Goal: Transaction & Acquisition: Purchase product/service

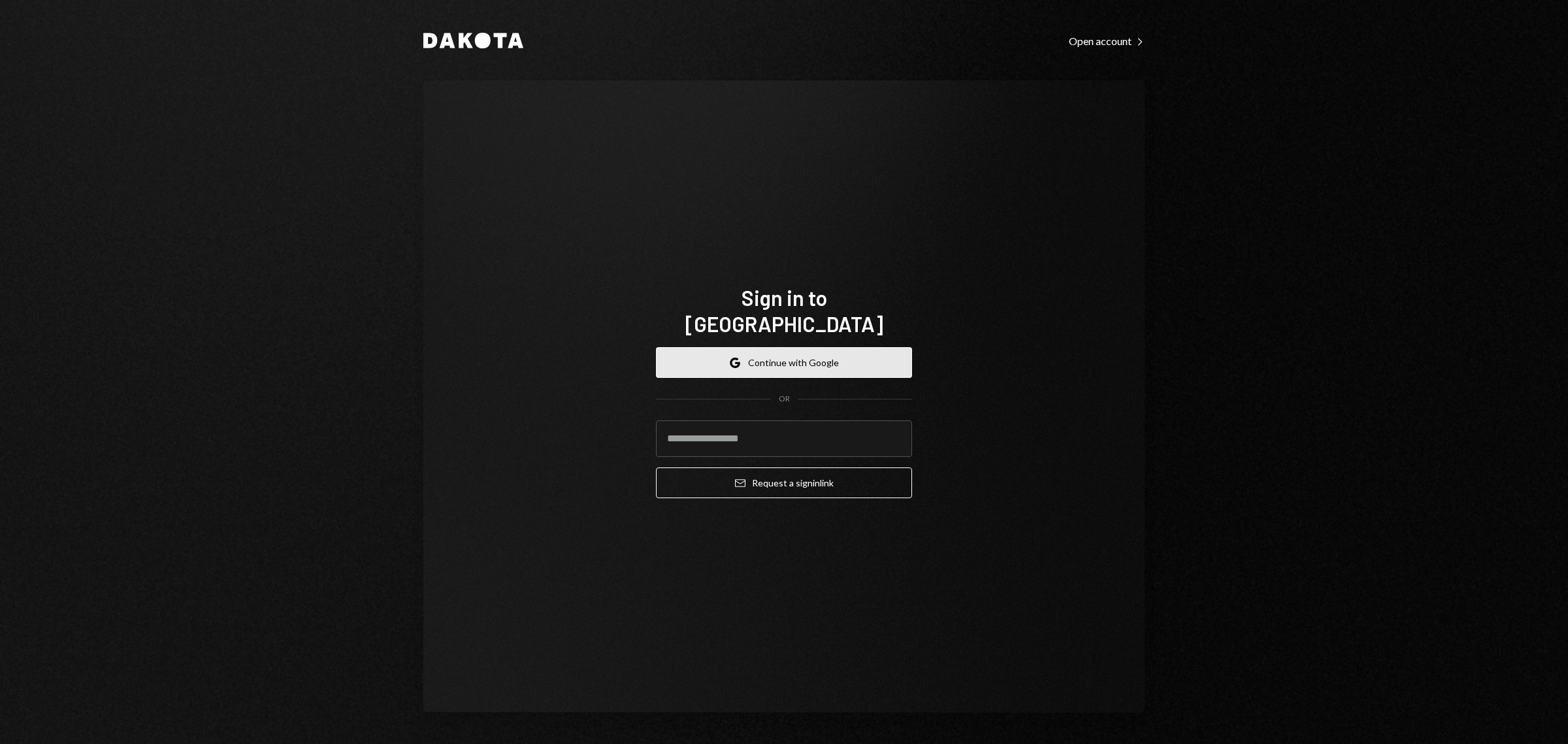
click at [792, 348] on button "Google Continue with Google" at bounding box center [784, 363] width 256 height 31
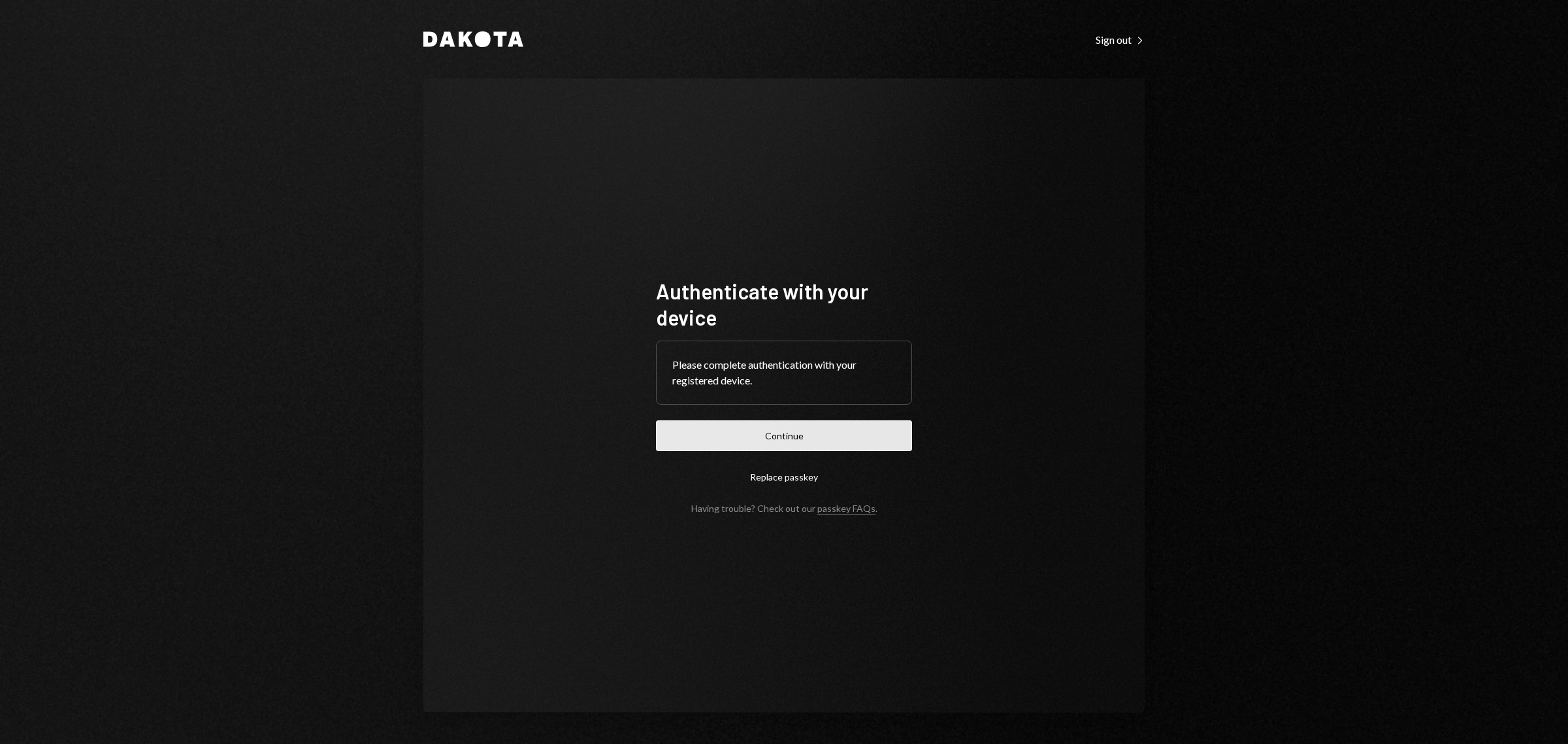
click at [835, 450] on button "Continue" at bounding box center [784, 435] width 256 height 31
click at [860, 433] on button "Continue" at bounding box center [784, 435] width 256 height 31
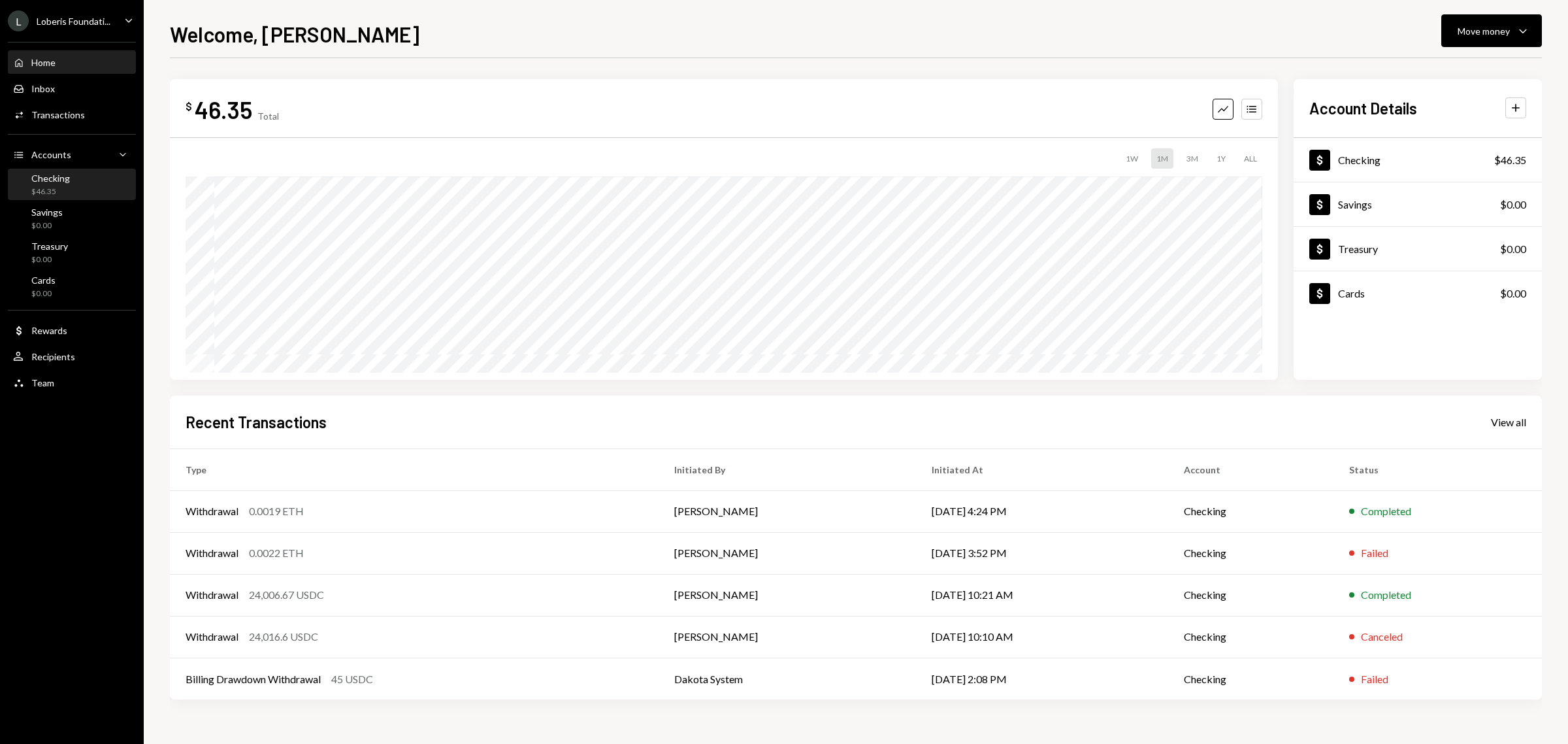
click at [34, 175] on div "Checking" at bounding box center [50, 178] width 39 height 11
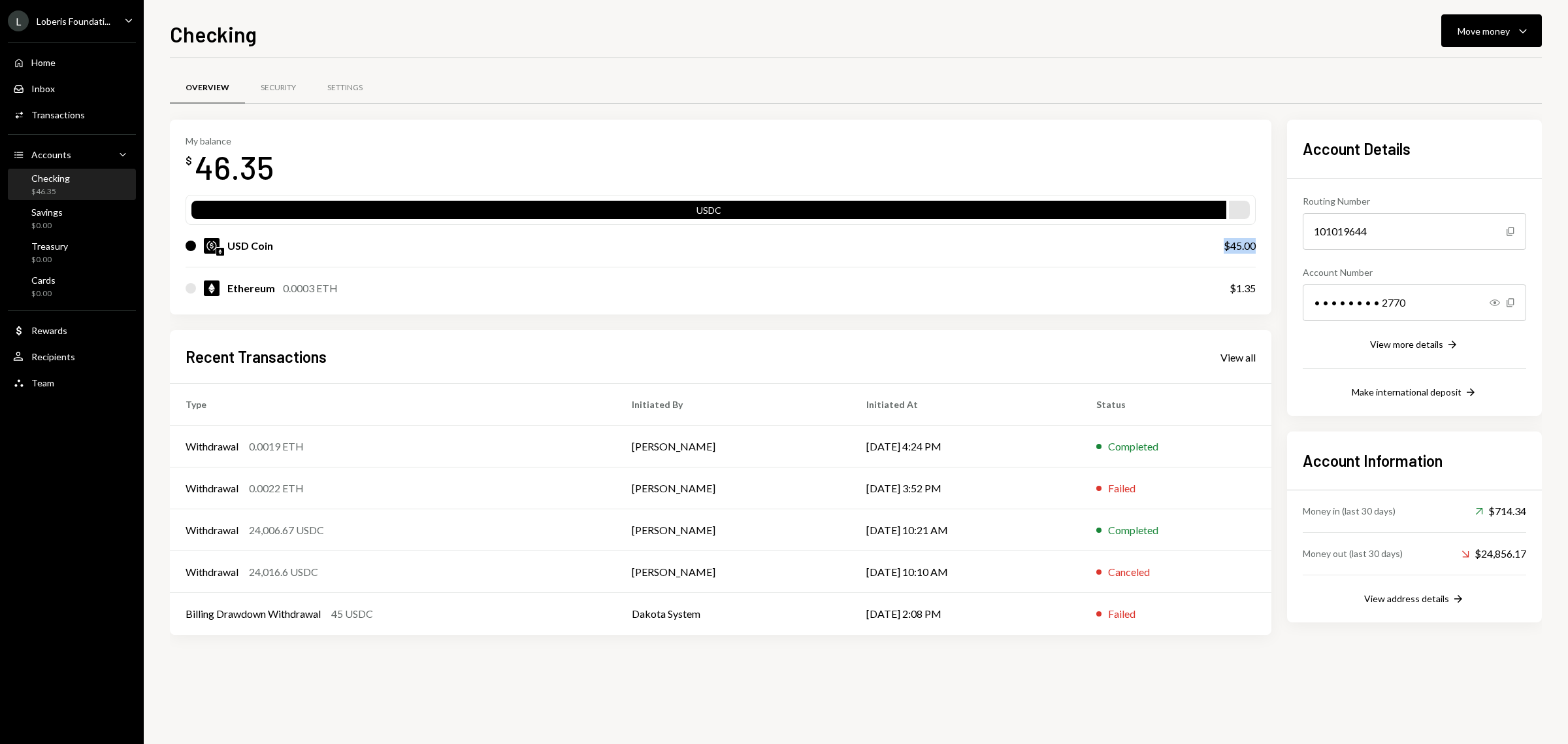
drag, startPoint x: 1261, startPoint y: 244, endPoint x: 1226, endPoint y: 243, distance: 35.0
click at [1226, 243] on div "My balance $ 46.35 USDC USD Coin $45.00 Ethereum 0.0003 ETH $1.35" at bounding box center [721, 218] width 1102 height 196
click at [1240, 245] on div "$45.00" at bounding box center [1240, 246] width 32 height 16
drag, startPoint x: 1230, startPoint y: 247, endPoint x: 1259, endPoint y: 247, distance: 29.0
click at [1259, 247] on div "My balance $ 46.35 USDC USD Coin $45.00 Ethereum 0.0003 ETH $1.35" at bounding box center [721, 218] width 1102 height 196
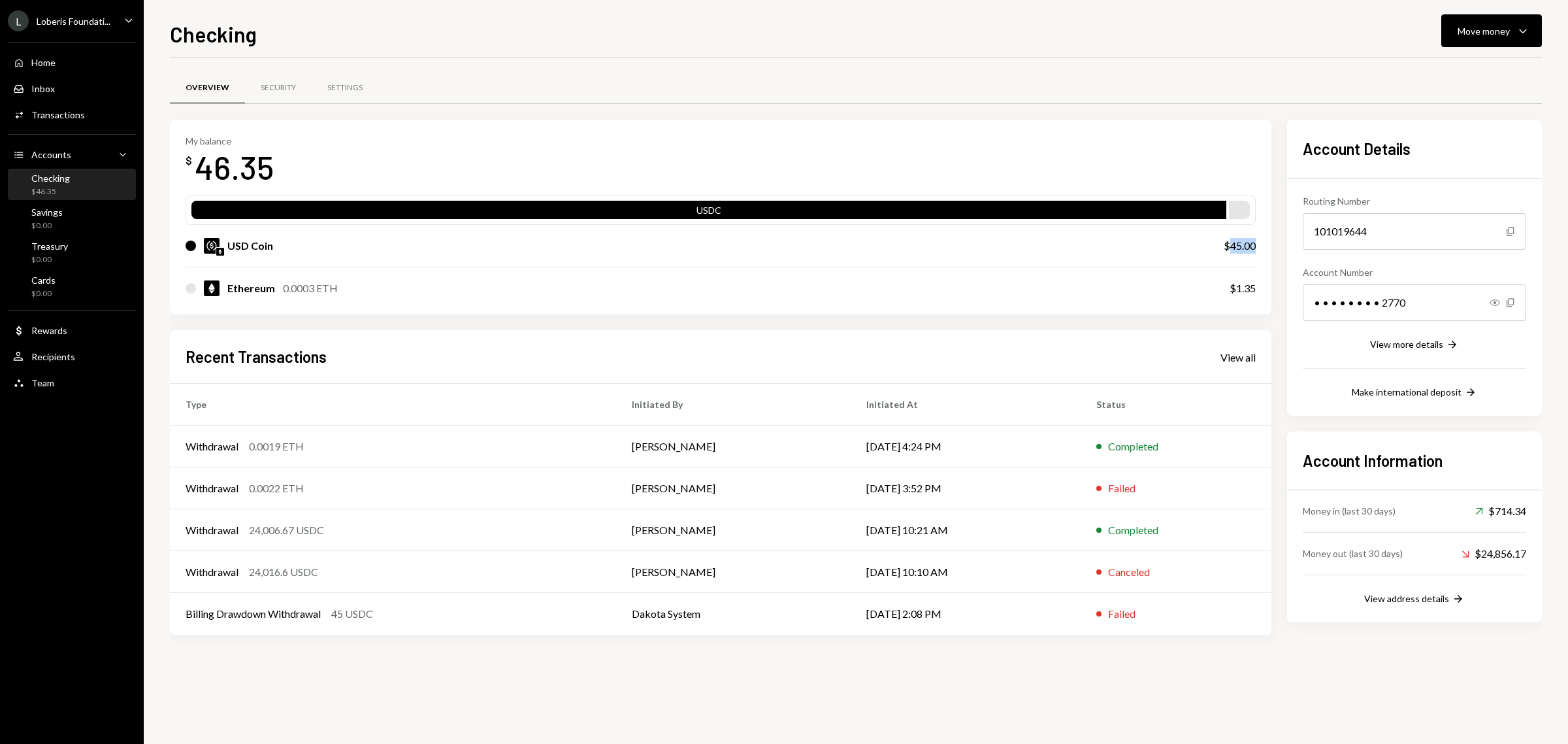
copy div "45.00"
click at [237, 532] on div "Withdrawal" at bounding box center [211, 530] width 53 height 16
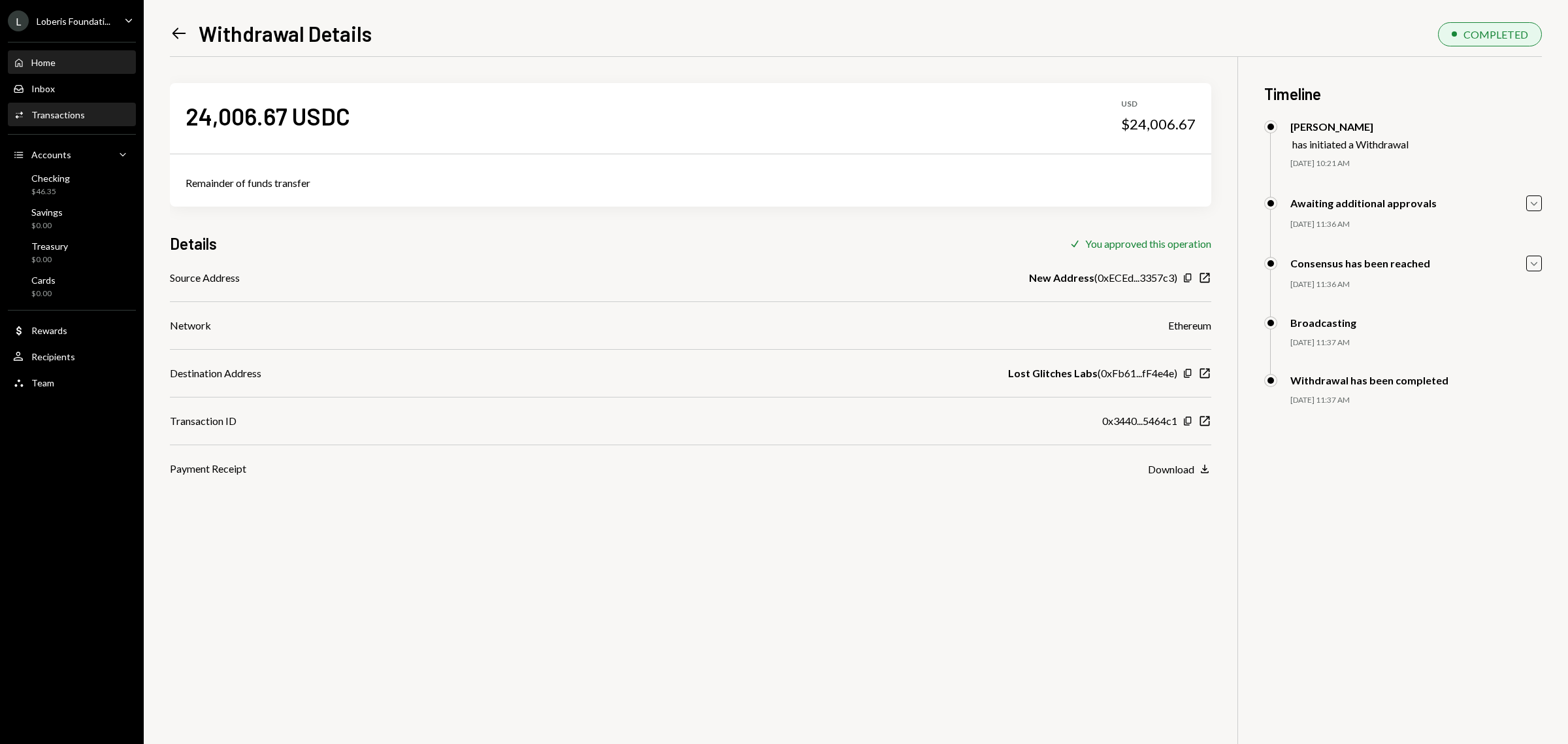
click at [93, 59] on div "Home Home" at bounding box center [72, 62] width 118 height 11
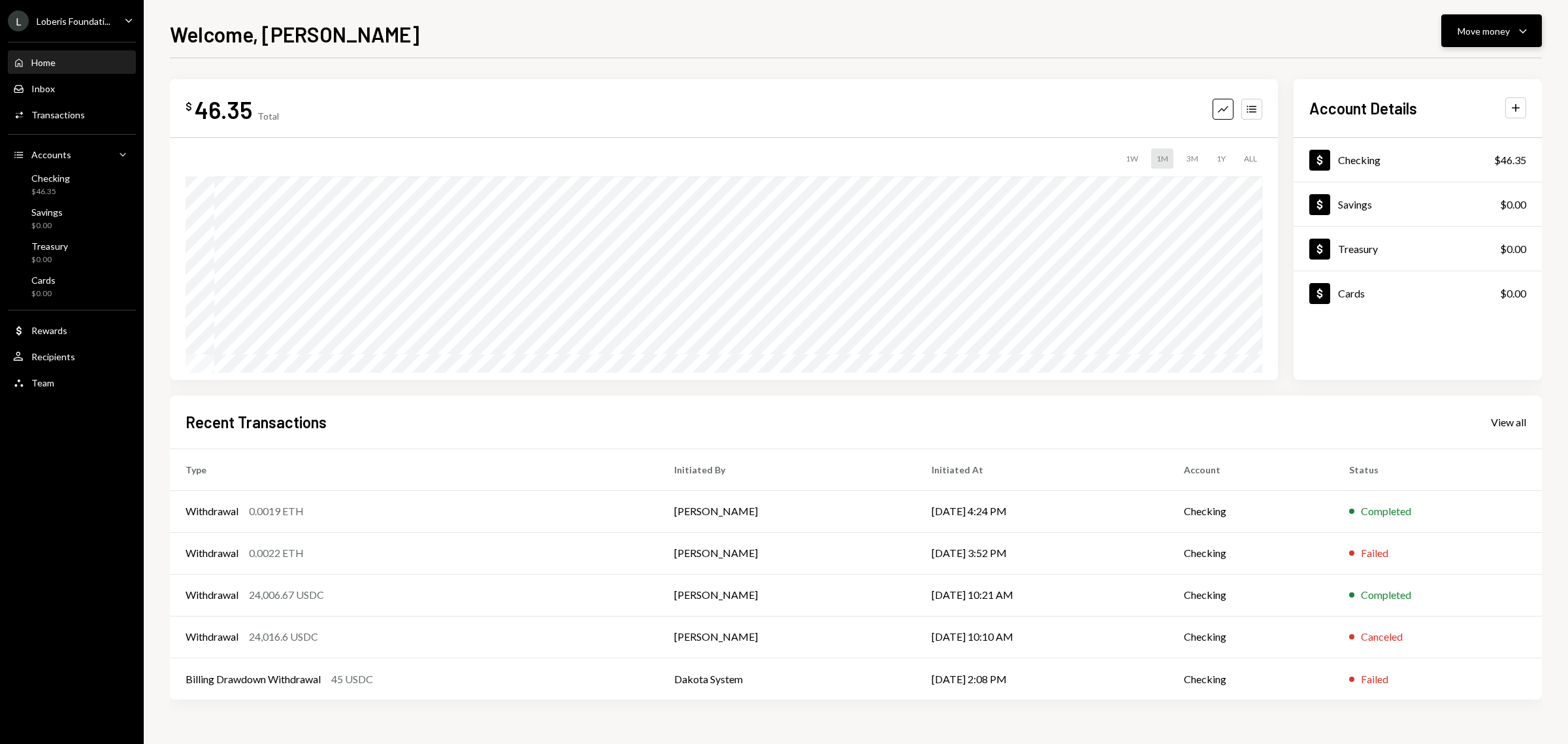
click at [1482, 24] on div "Move money" at bounding box center [1484, 31] width 52 height 14
click at [1442, 72] on div "Send" at bounding box center [1481, 71] width 95 height 14
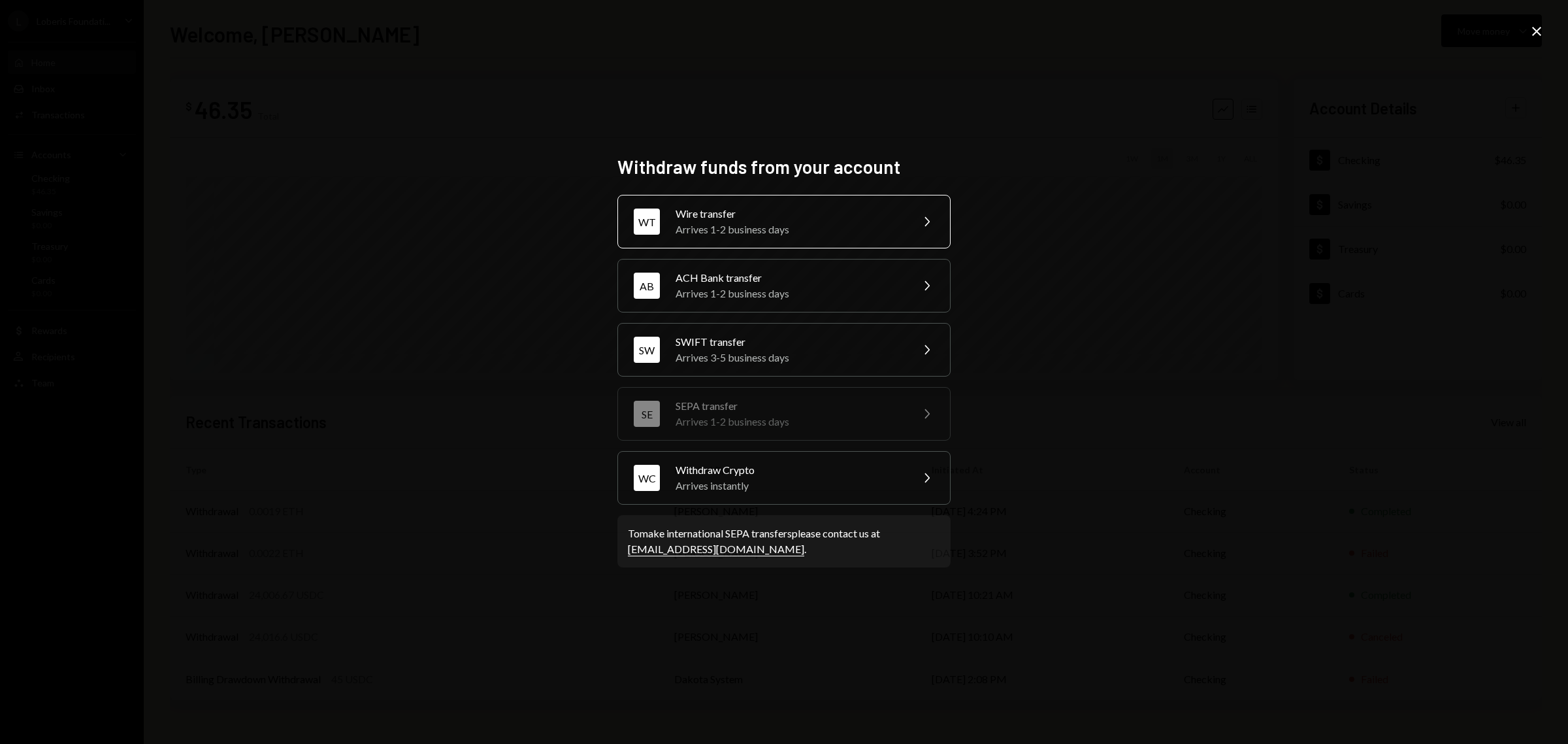
click at [737, 212] on div "Wire transfer" at bounding box center [789, 214] width 227 height 16
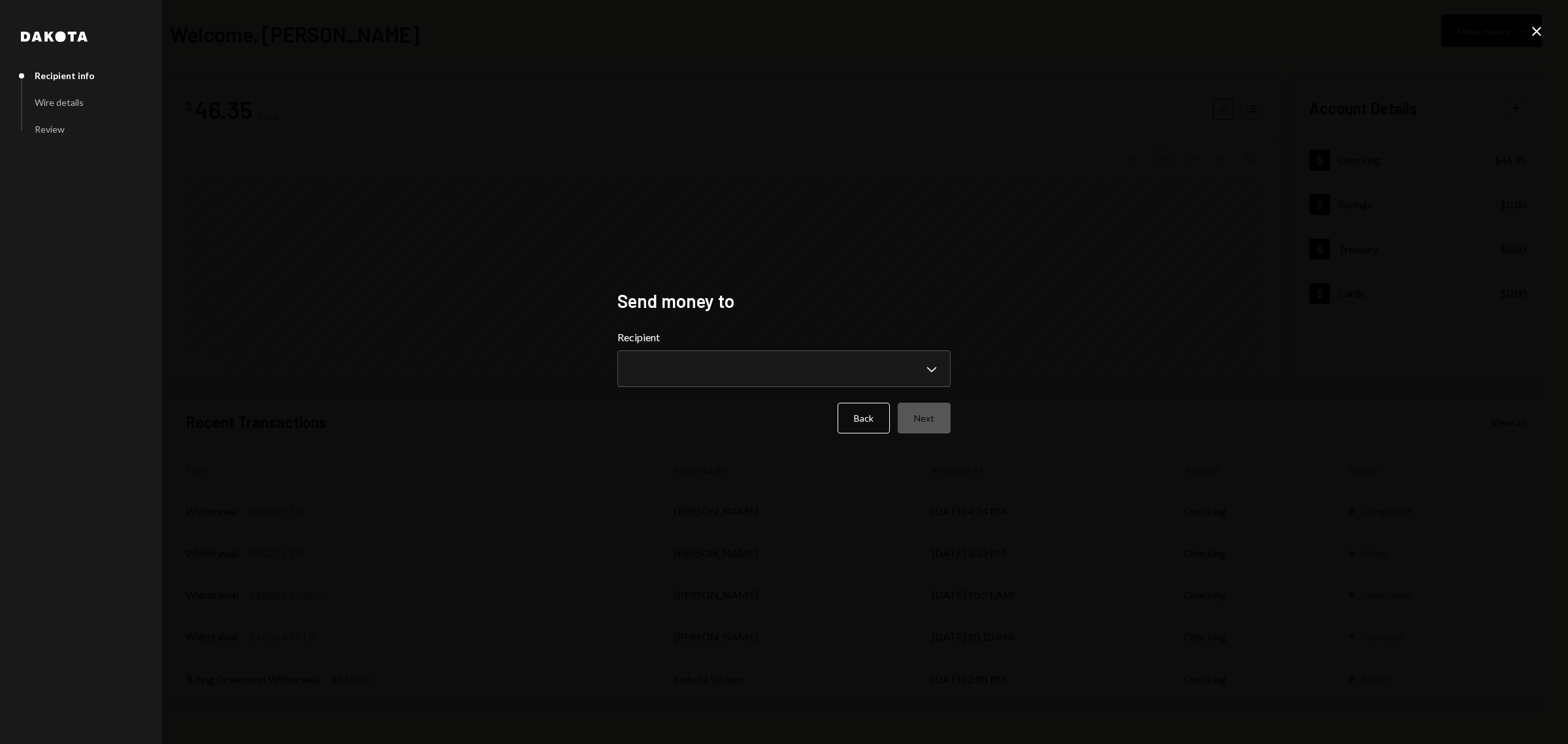
click at [1531, 27] on icon "Close" at bounding box center [1537, 31] width 16 height 16
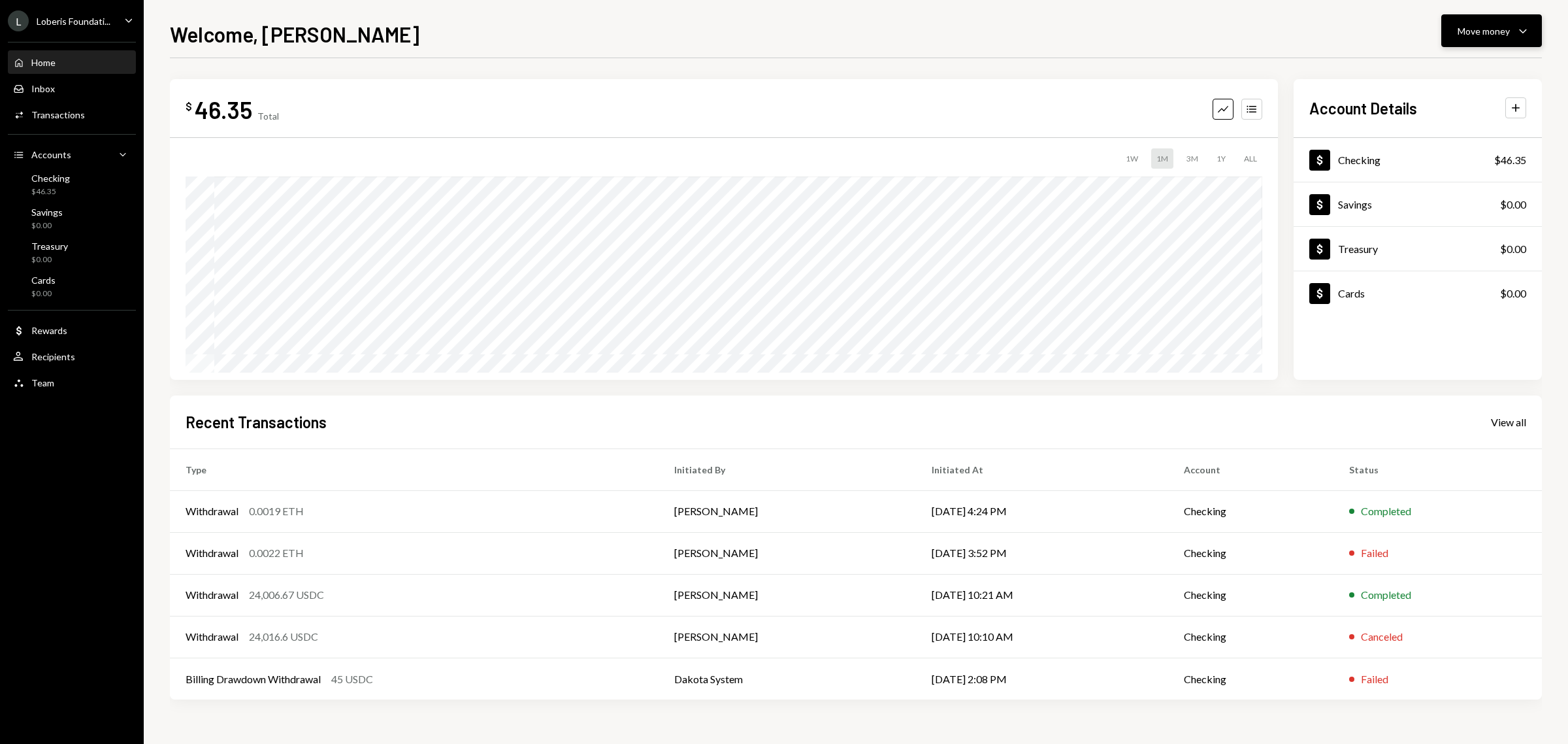
click at [1522, 30] on icon "Caret Down" at bounding box center [1523, 31] width 16 height 16
click at [1465, 76] on div "Send" at bounding box center [1481, 71] width 95 height 14
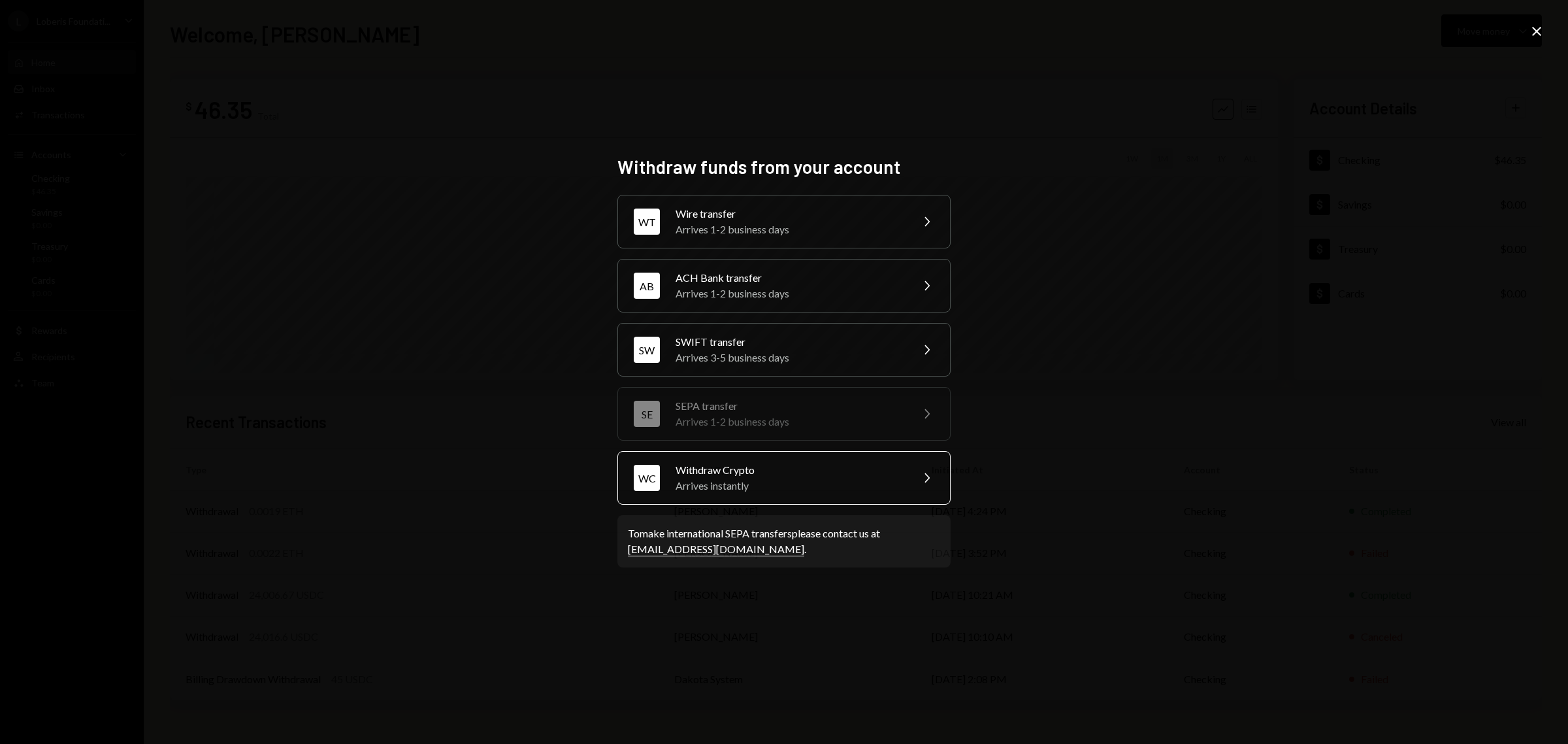
click at [798, 466] on div "Withdraw Crypto" at bounding box center [789, 470] width 227 height 16
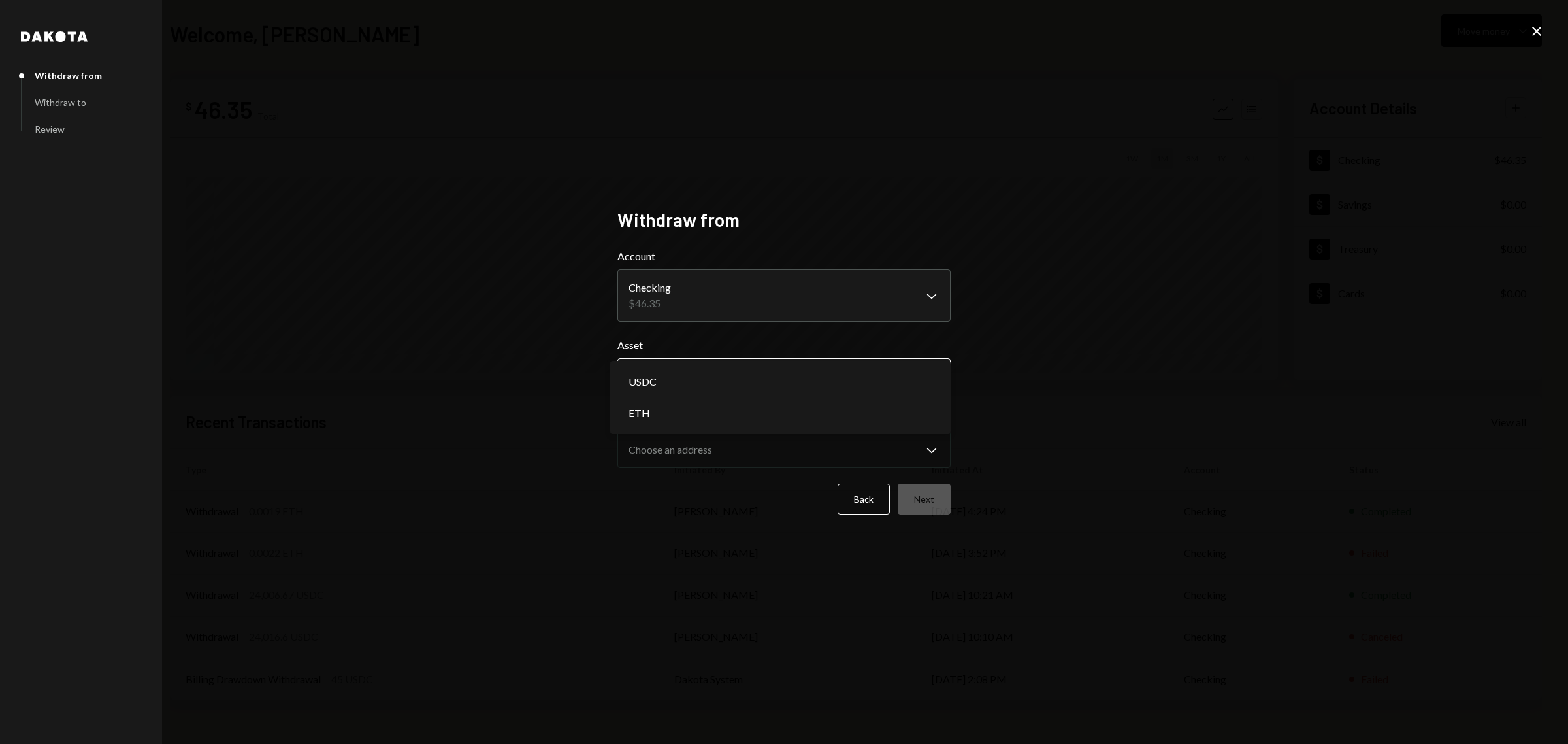
click at [703, 387] on body "**********" at bounding box center [784, 372] width 1568 height 744
select select "****"
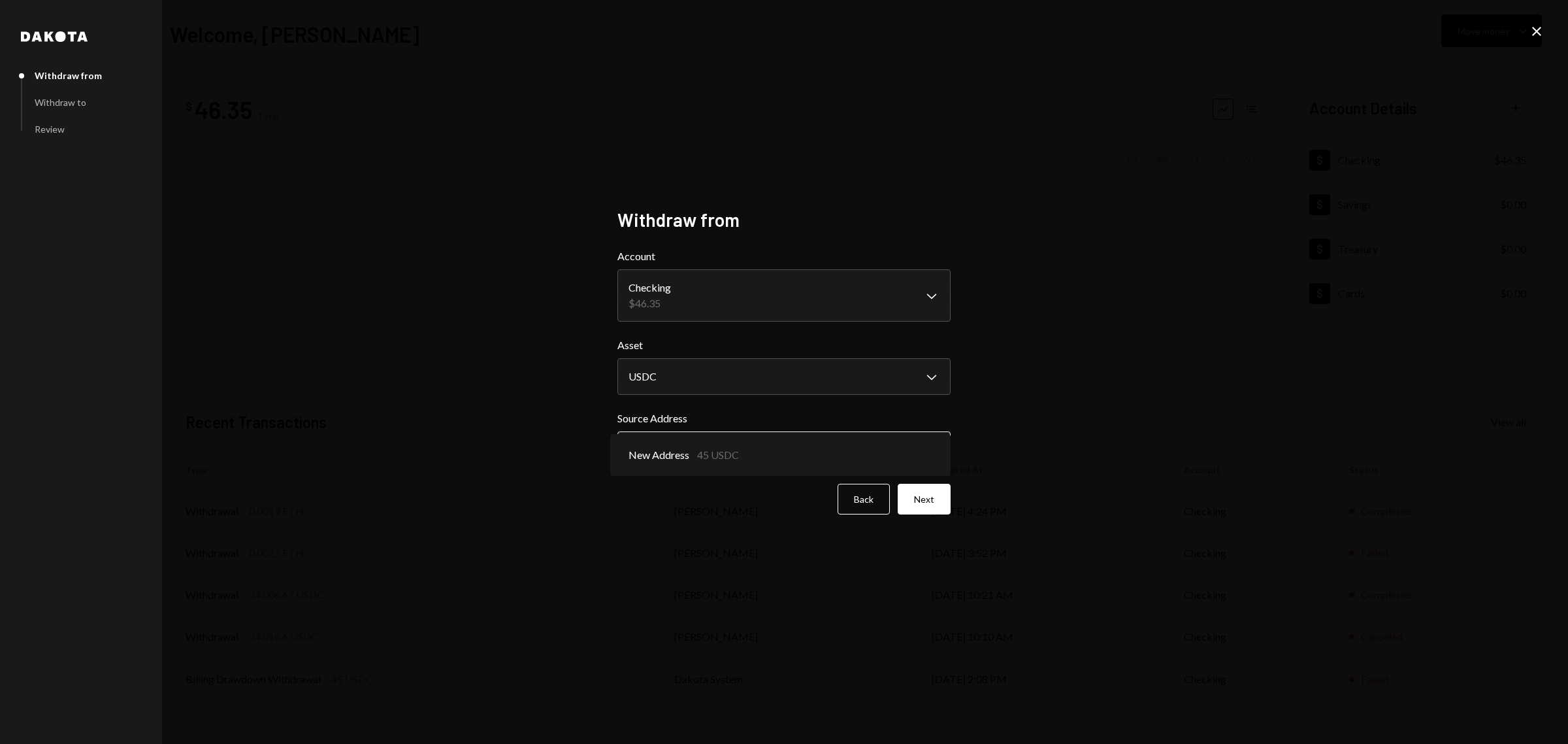
click at [920, 451] on body "**********" at bounding box center [784, 372] width 1568 height 744
click at [929, 494] on button "Next" at bounding box center [924, 499] width 53 height 31
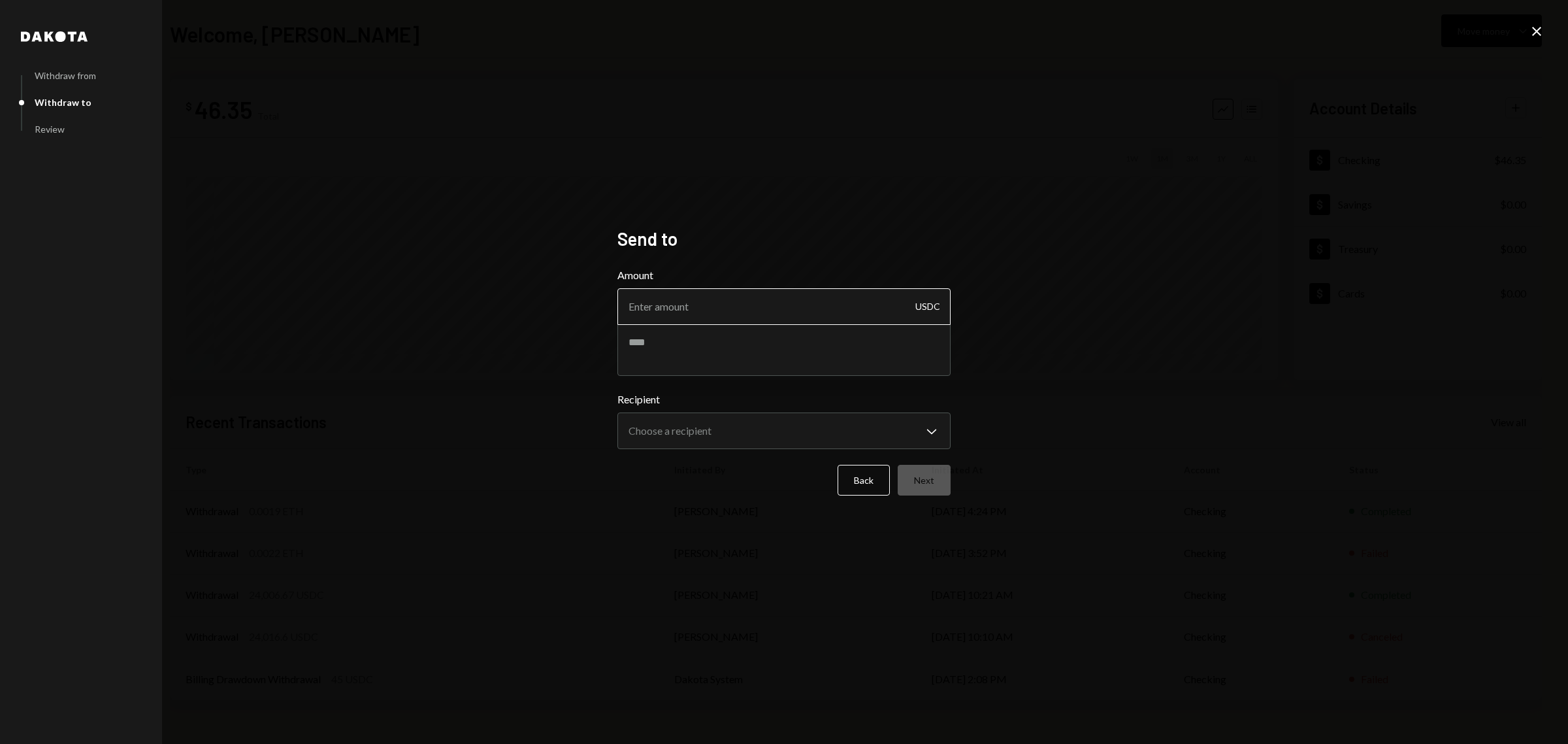
paste input "45.00"
type input "45.00"
click at [819, 414] on button "Choose a recipient Chevron Down" at bounding box center [784, 431] width 334 height 37
click at [730, 351] on textarea at bounding box center [784, 350] width 334 height 52
click at [734, 351] on textarea at bounding box center [784, 350] width 334 height 52
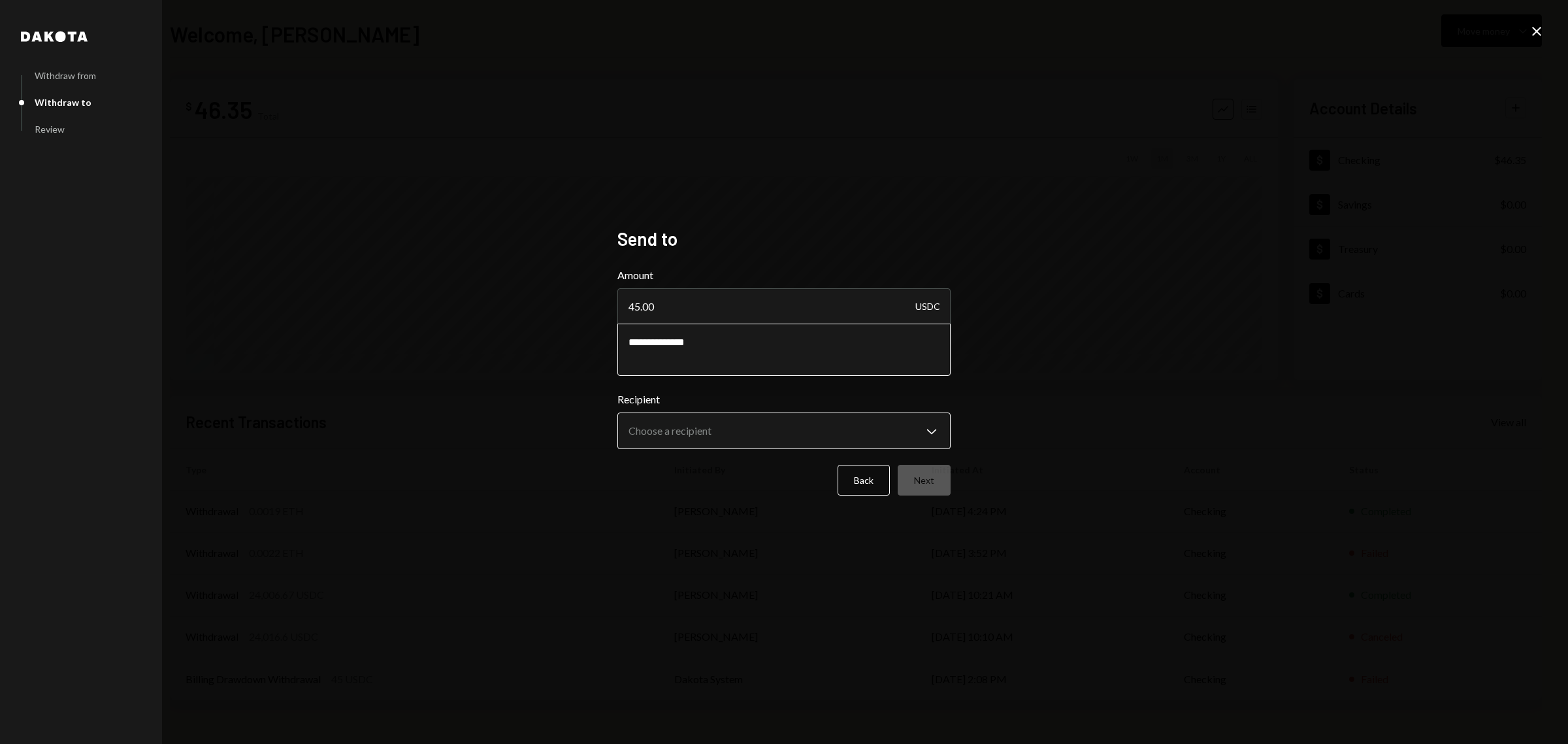
type textarea "**********"
click at [915, 435] on body "**********" at bounding box center [784, 372] width 1568 height 744
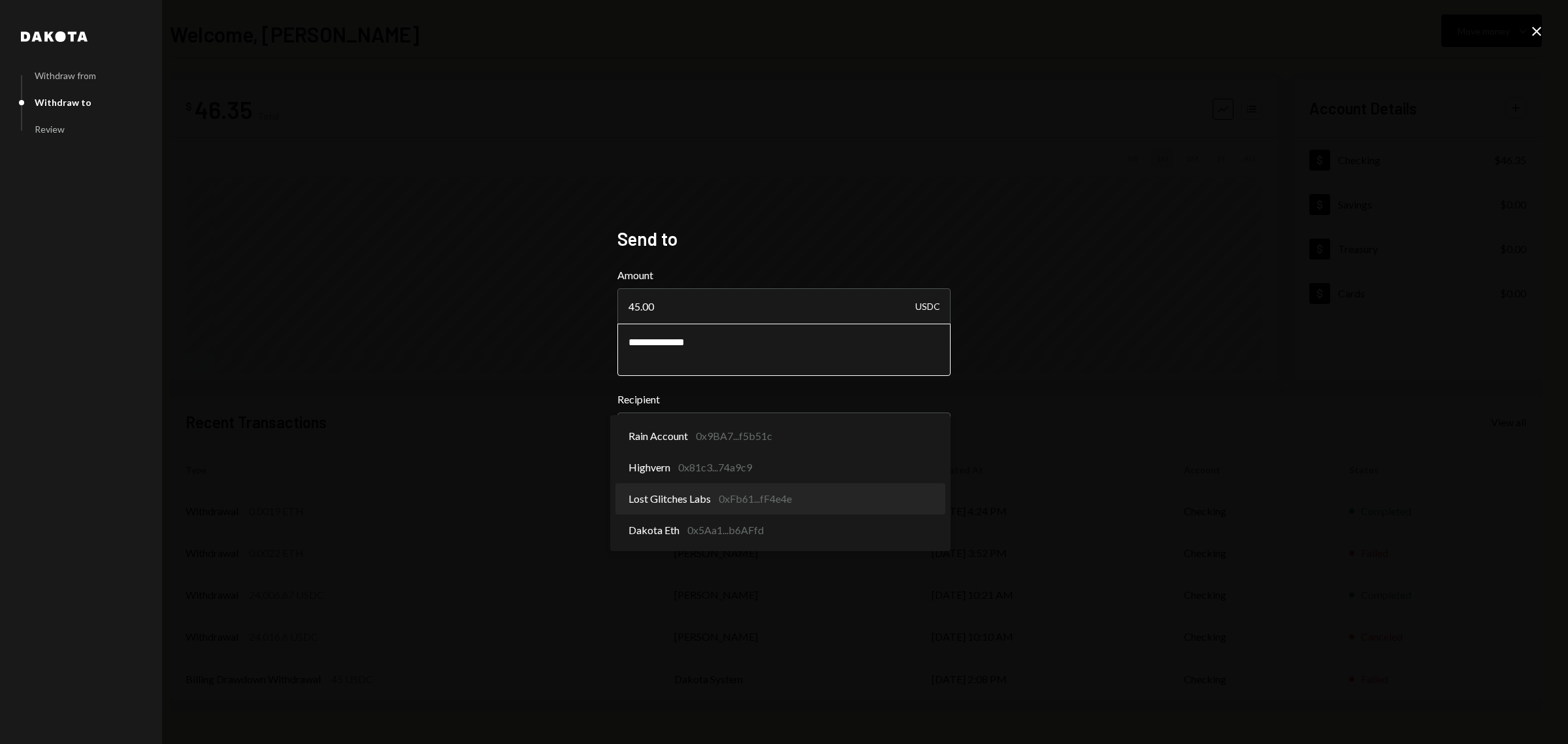
select select "**********"
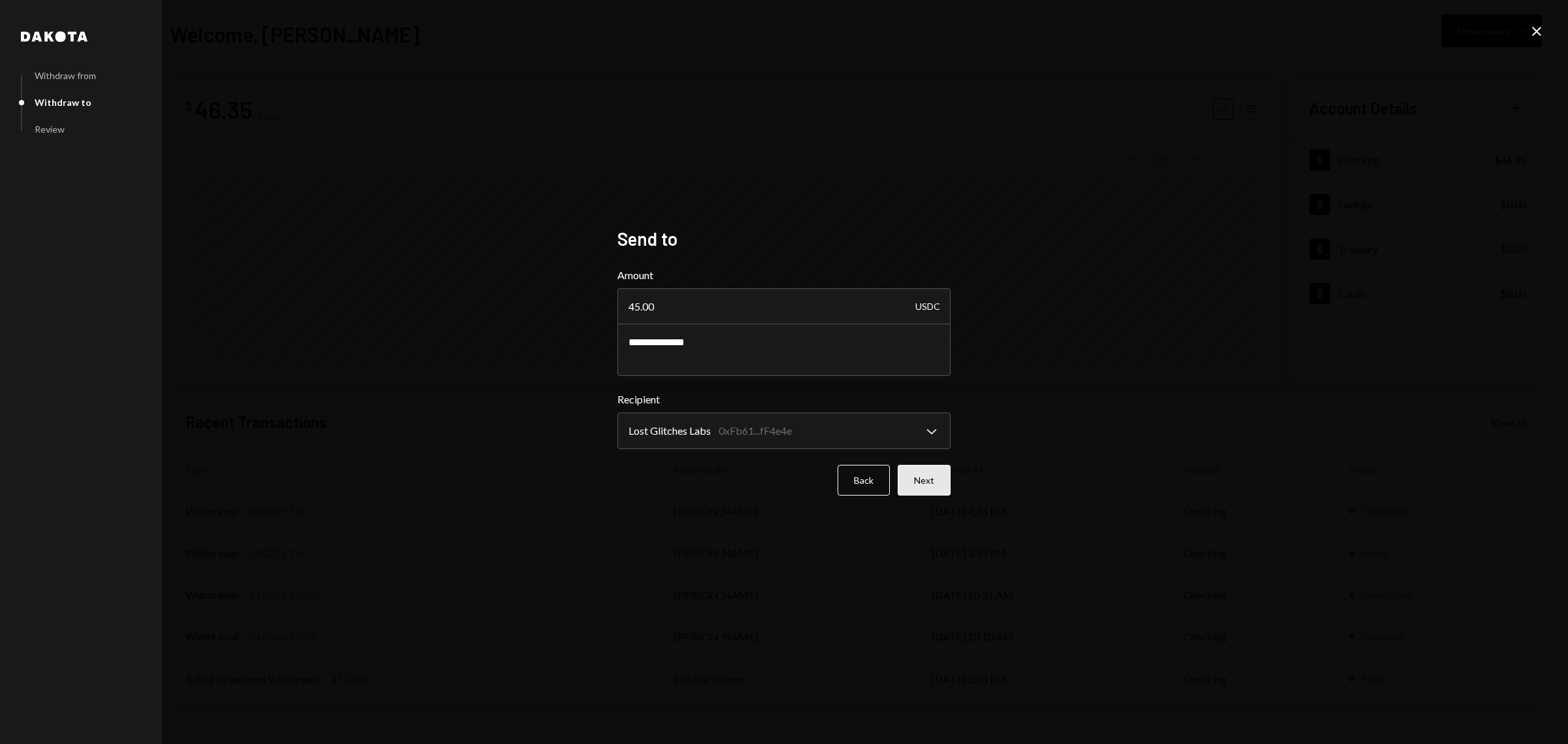
click at [935, 479] on button "Next" at bounding box center [924, 480] width 53 height 31
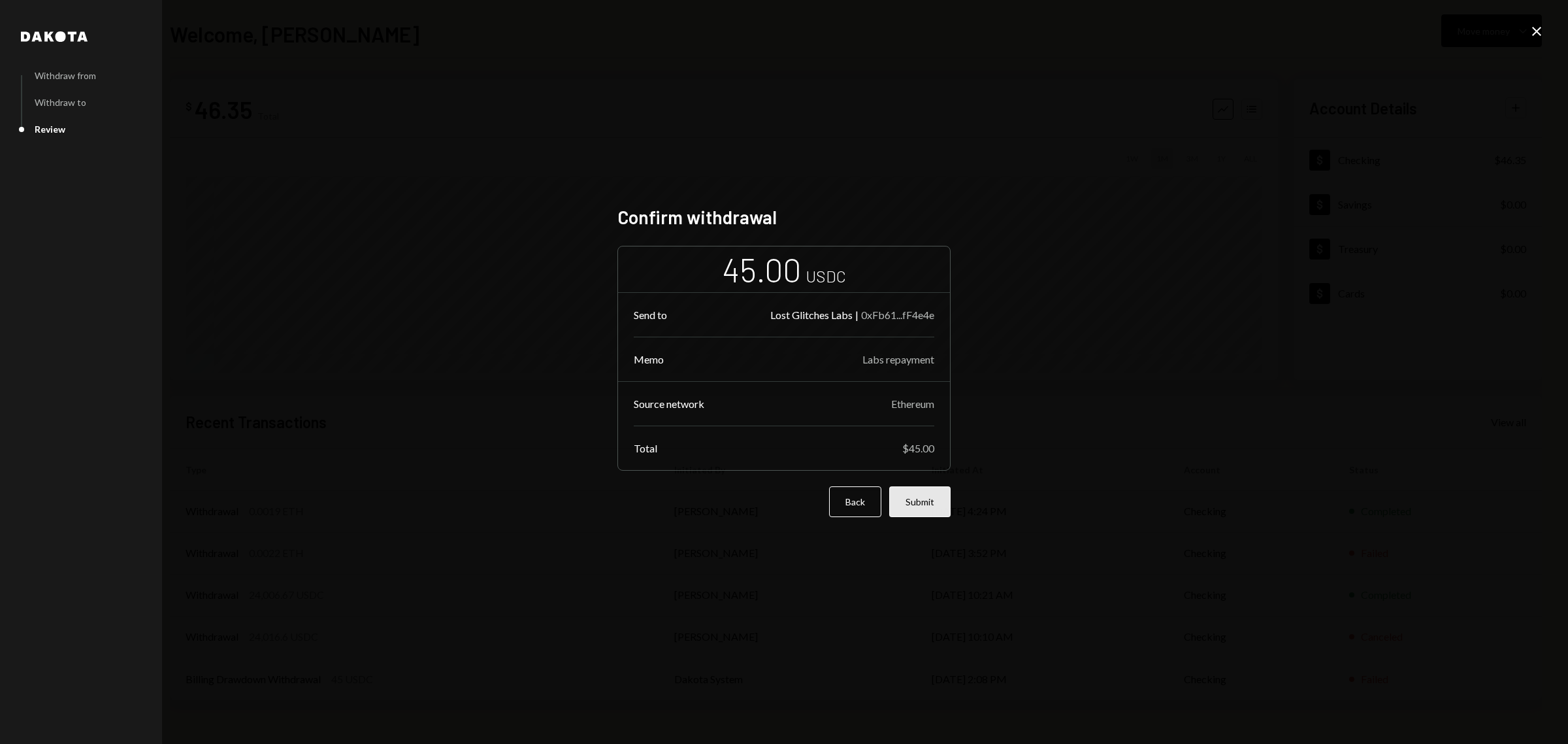
click at [930, 501] on button "Submit" at bounding box center [920, 502] width 61 height 31
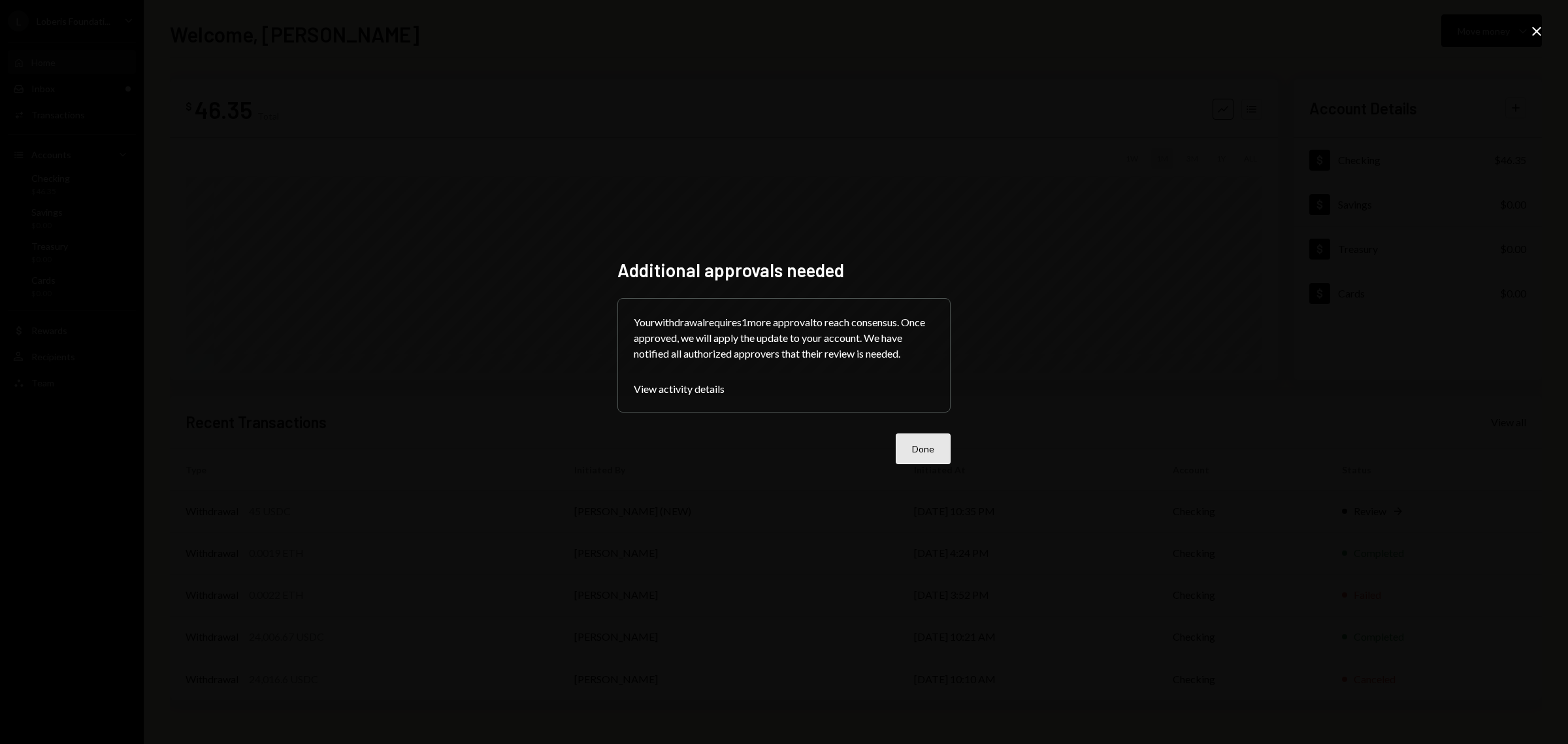
click at [938, 461] on button "Done" at bounding box center [924, 449] width 55 height 31
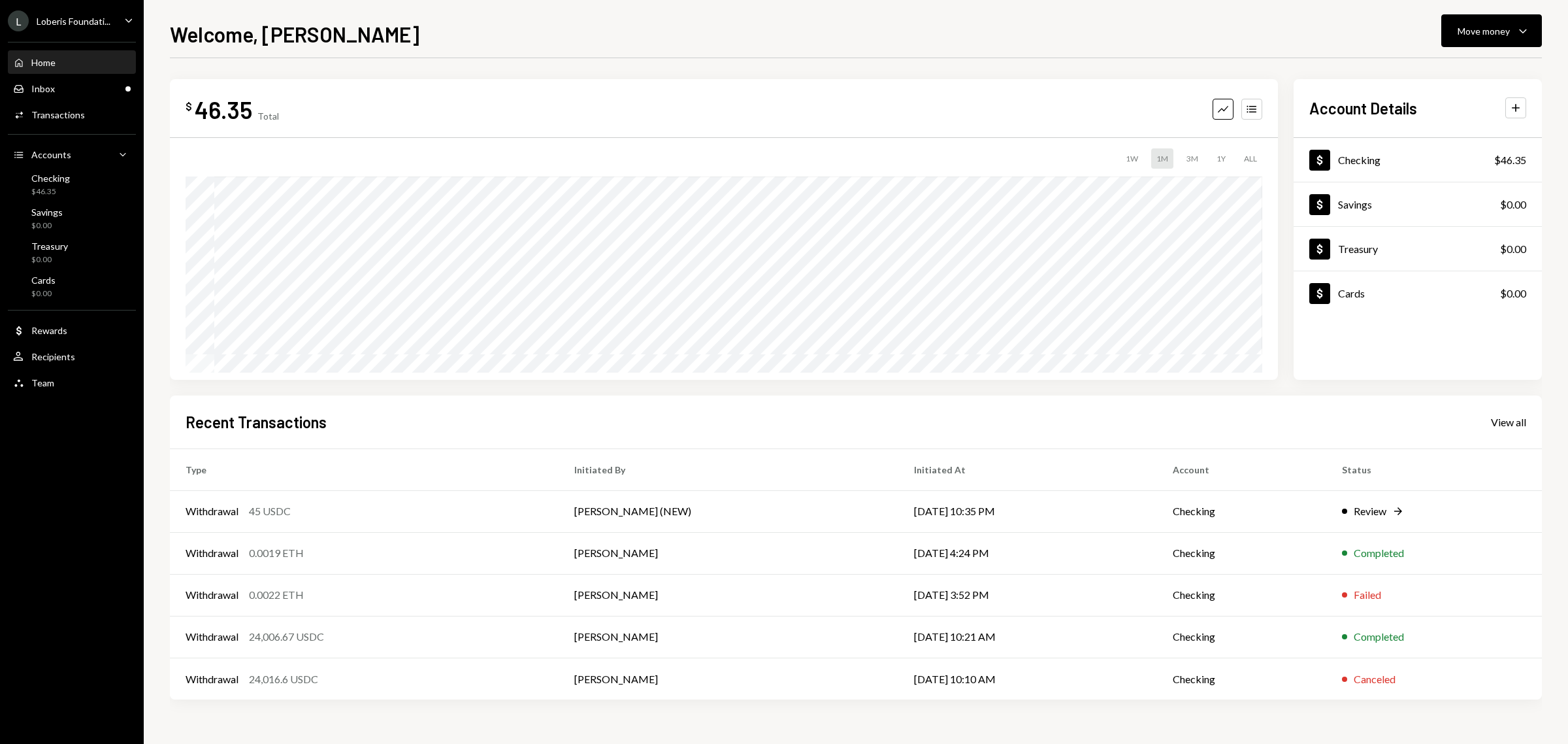
click at [128, 18] on icon "Caret Down" at bounding box center [128, 20] width 15 height 15
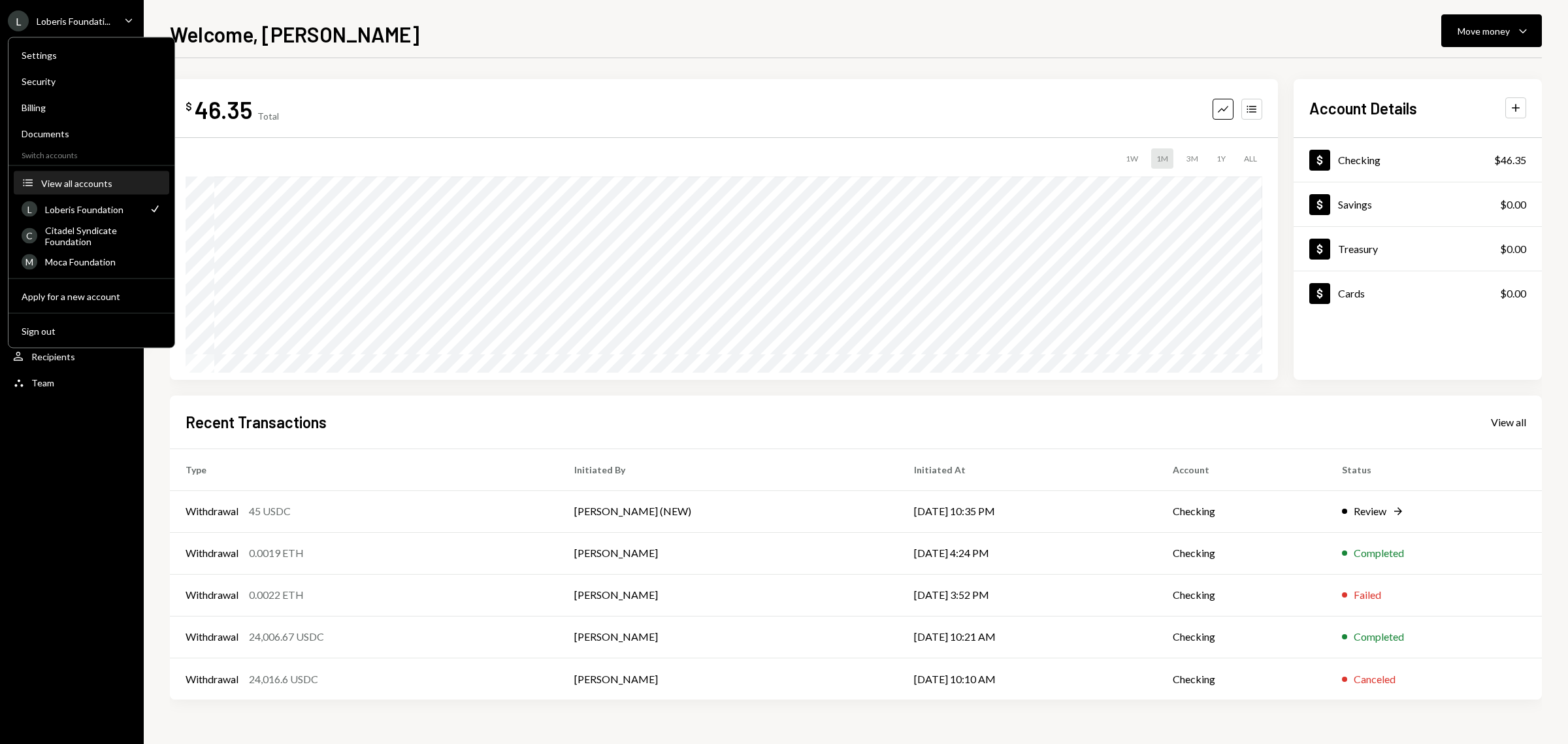
click at [93, 178] on div "View all accounts" at bounding box center [101, 183] width 120 height 11
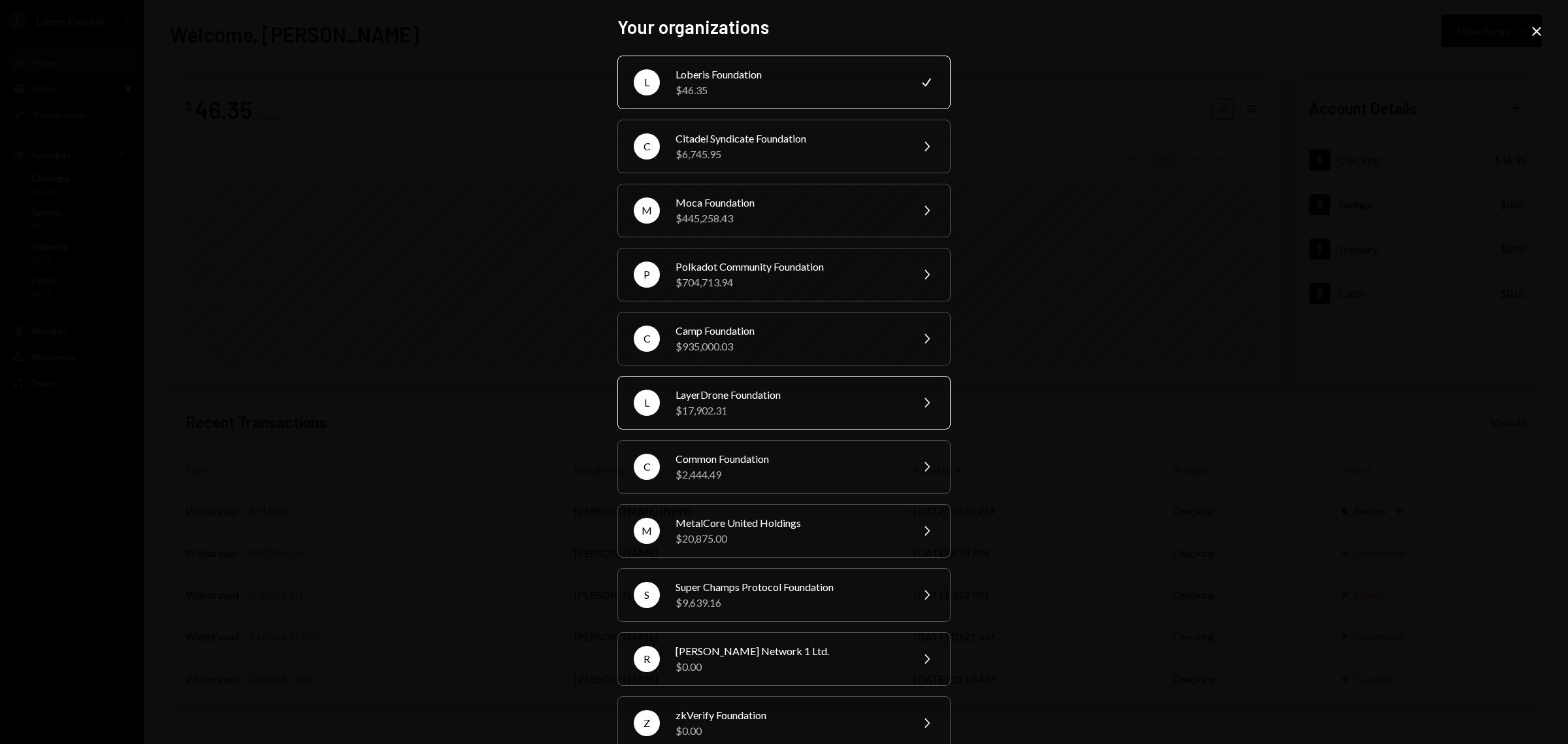
click at [779, 411] on div "$17,902.31" at bounding box center [789, 410] width 227 height 16
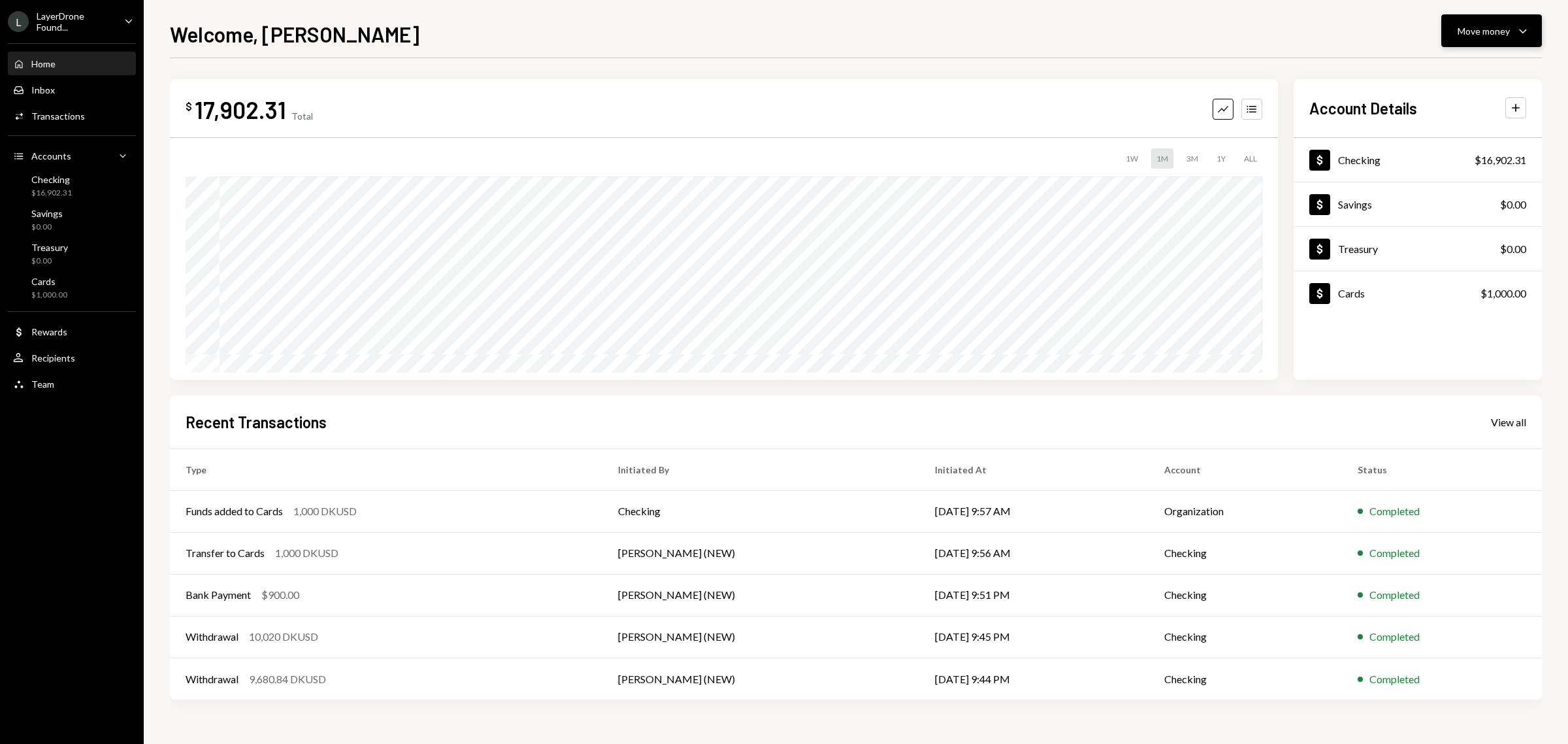
click at [1471, 31] on div "Move money" at bounding box center [1484, 31] width 52 height 14
click at [1448, 70] on div "Send" at bounding box center [1481, 71] width 95 height 14
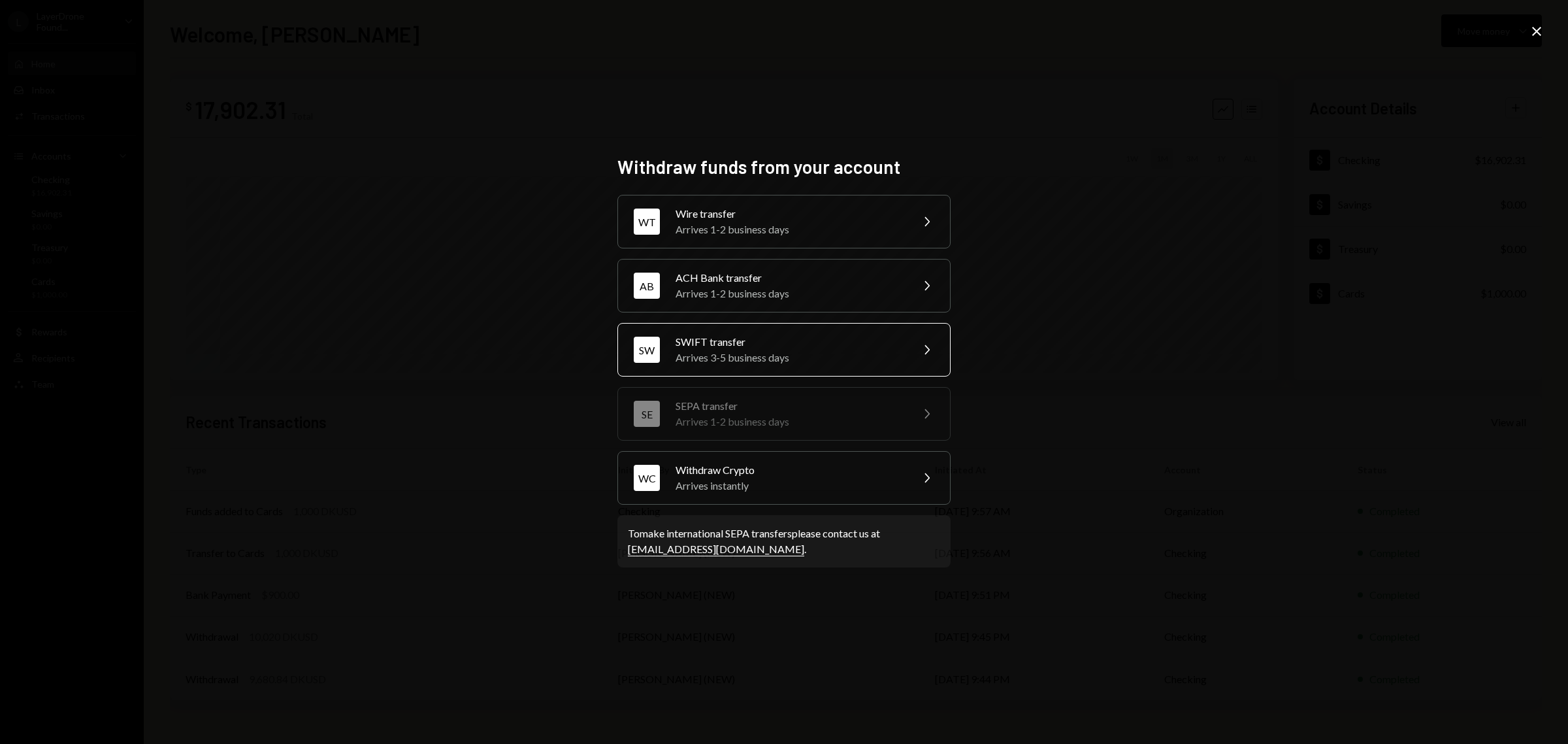
click at [782, 357] on div "Arrives 3-5 business days" at bounding box center [789, 357] width 227 height 16
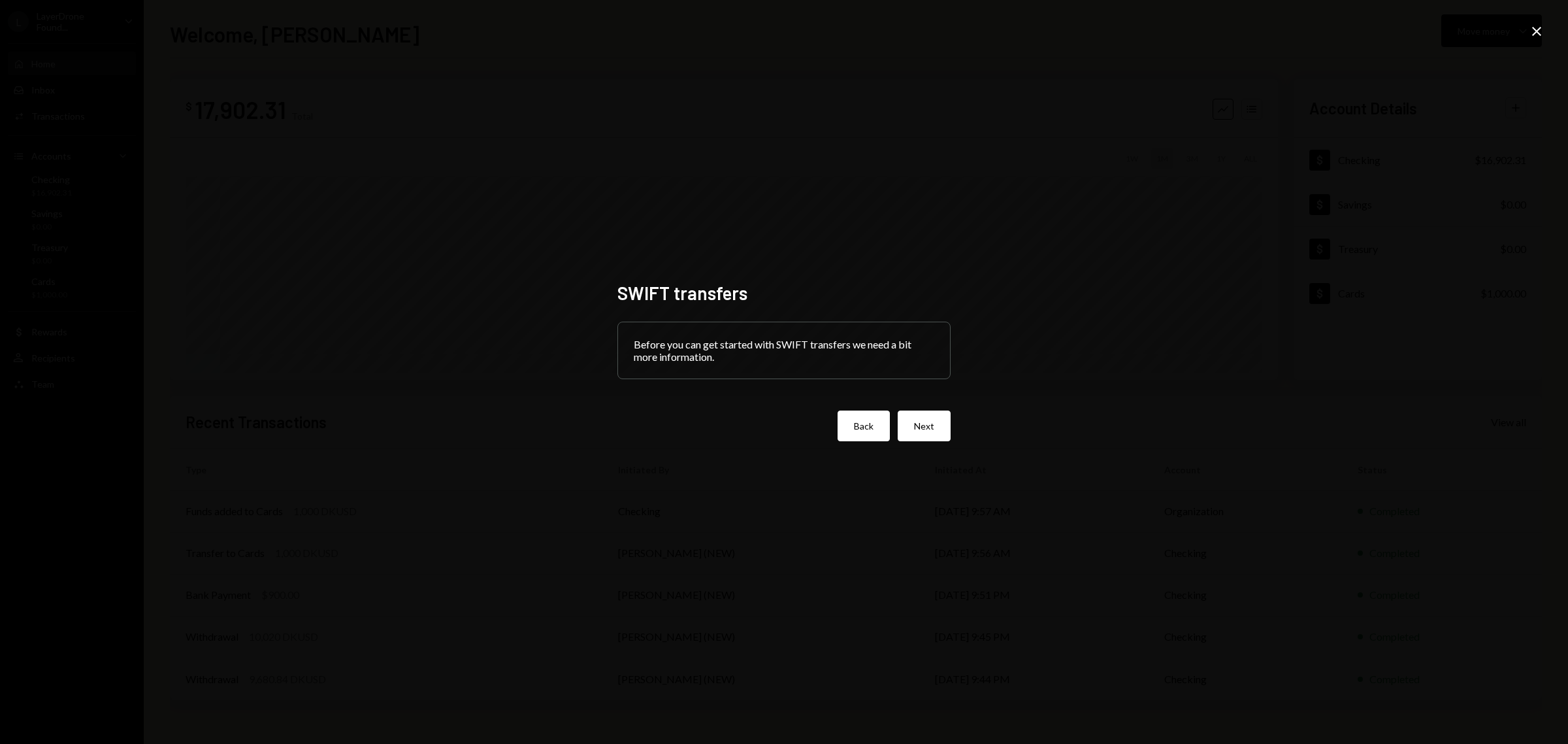
click at [847, 430] on button "Back" at bounding box center [863, 426] width 52 height 31
